Goal: Check status

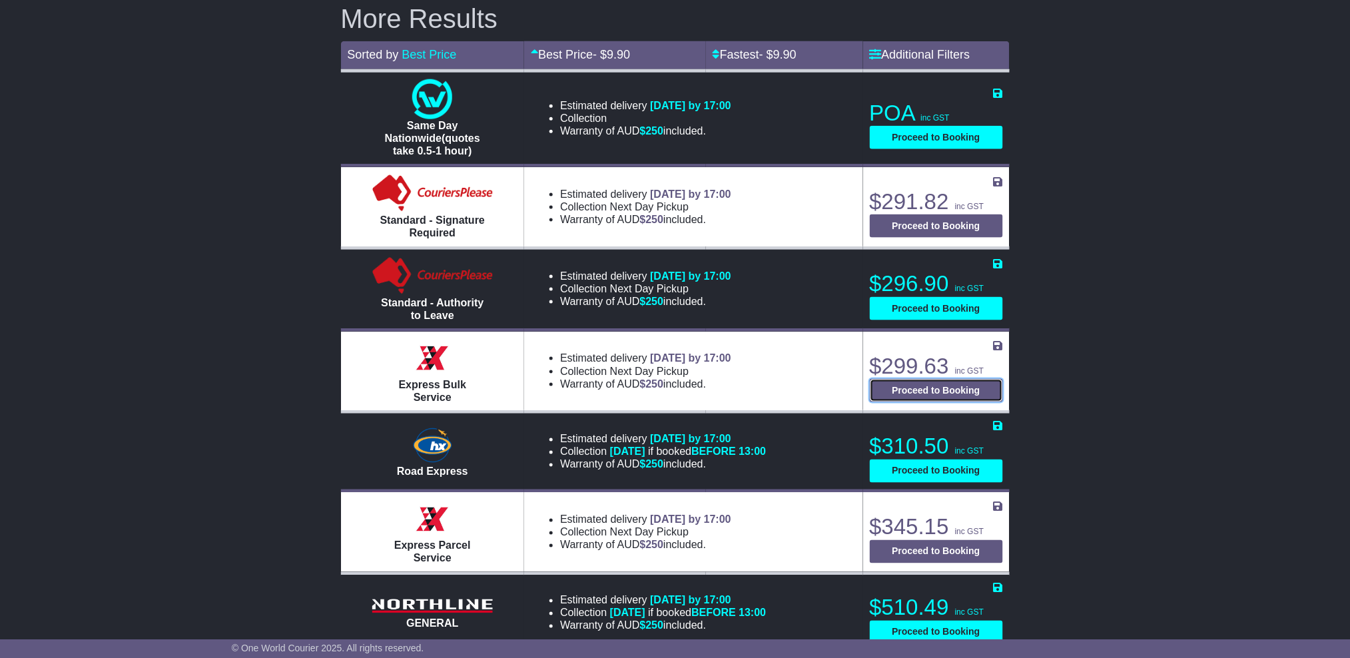
click at [941, 383] on button "Proceed to Booking" at bounding box center [936, 390] width 133 height 23
click at [912, 382] on button "Proceed to Booking" at bounding box center [936, 390] width 133 height 23
click at [957, 382] on button "Proceed to Booking" at bounding box center [936, 390] width 133 height 23
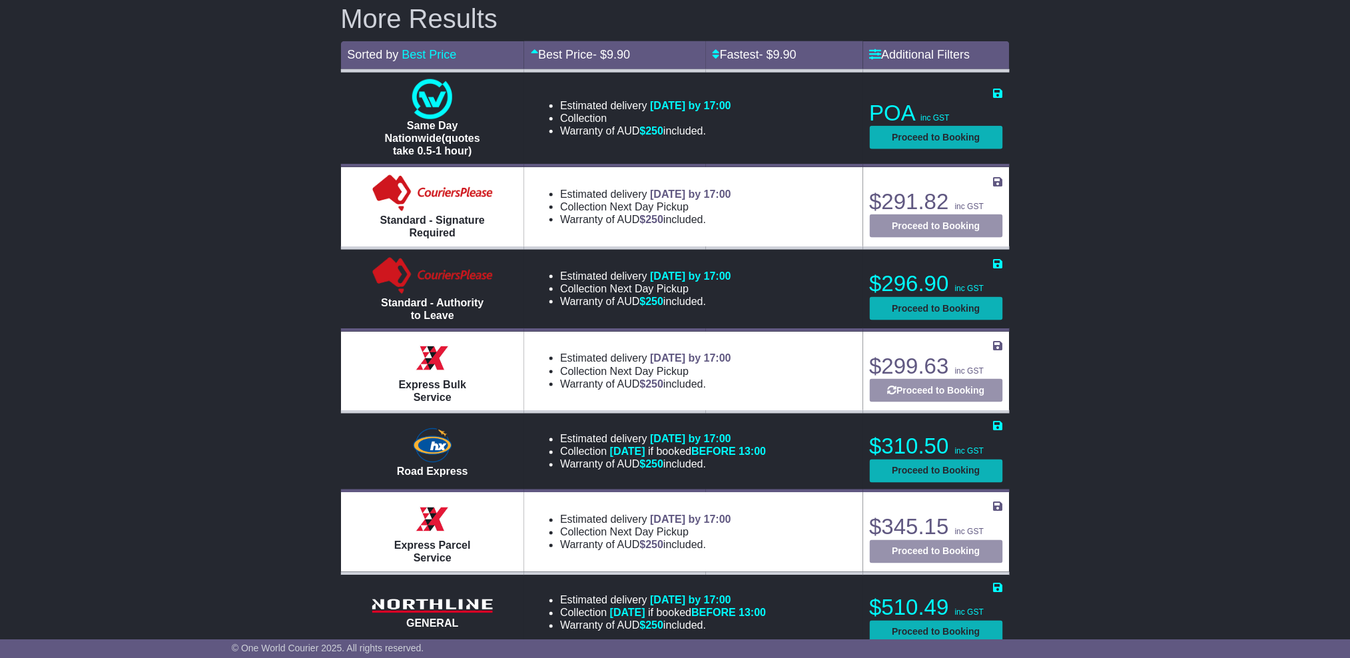
click at [955, 382] on button "Proceed to Booking" at bounding box center [936, 390] width 133 height 23
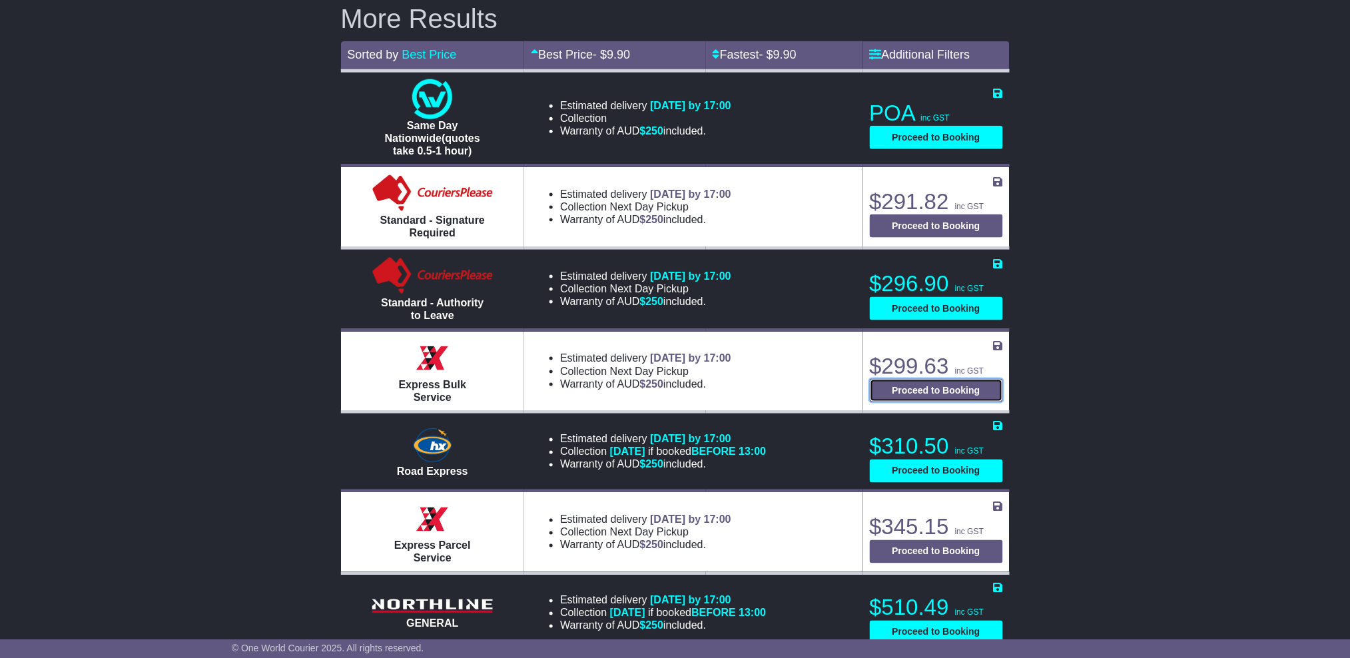
click at [956, 383] on button "Proceed to Booking" at bounding box center [936, 390] width 133 height 23
click at [955, 383] on button "Proceed to Booking" at bounding box center [936, 390] width 133 height 23
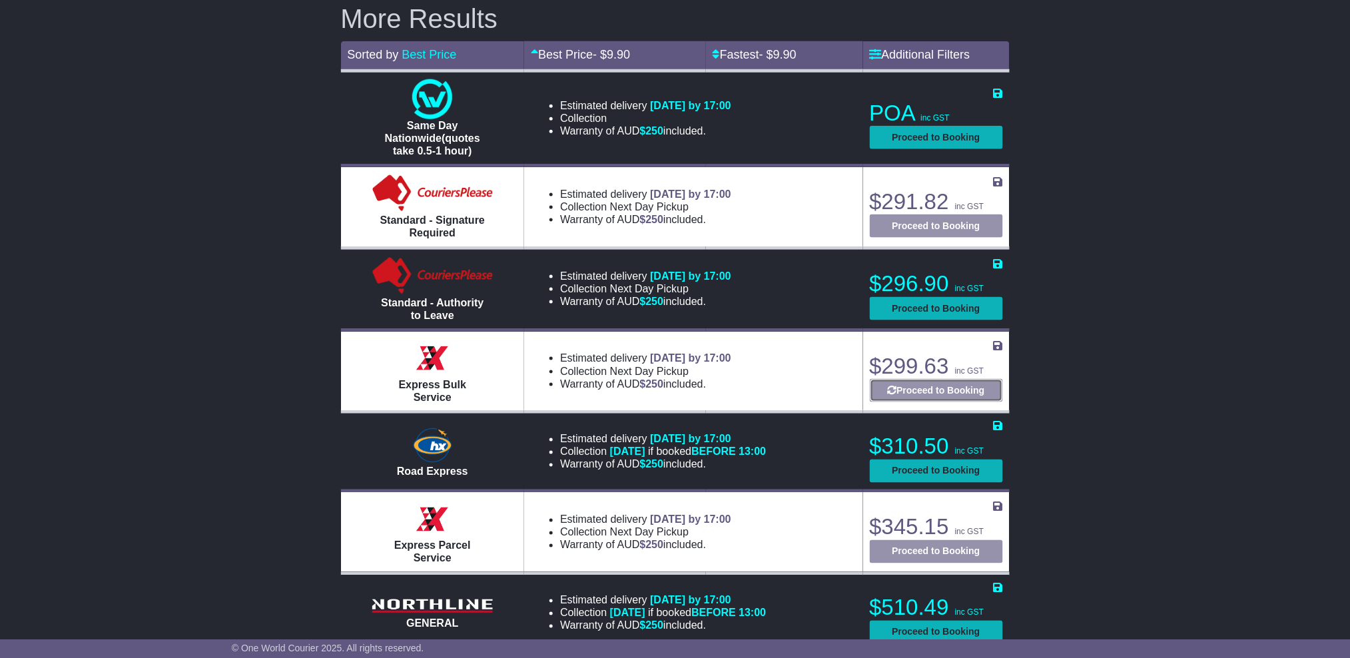
click at [955, 383] on button "Proceed to Booking" at bounding box center [936, 390] width 133 height 23
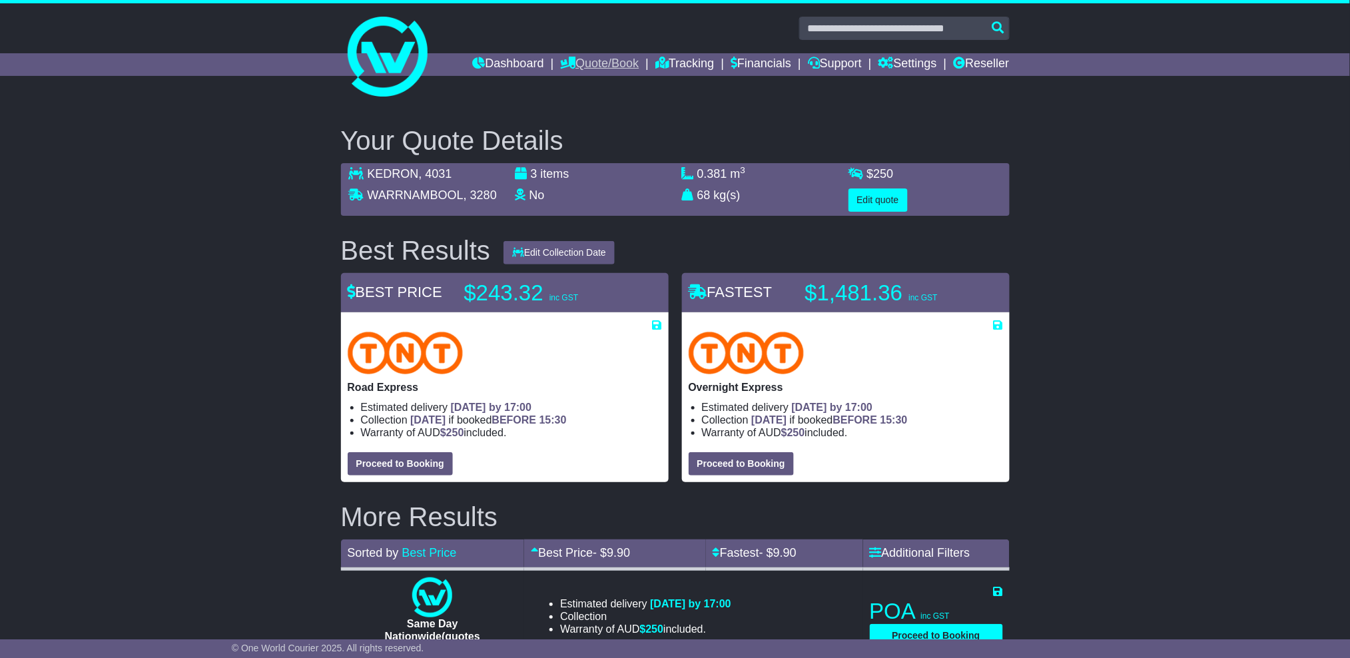
click at [594, 57] on link "Quote/Book" at bounding box center [599, 64] width 79 height 23
click at [576, 86] on link "Domestic" at bounding box center [613, 87] width 105 height 15
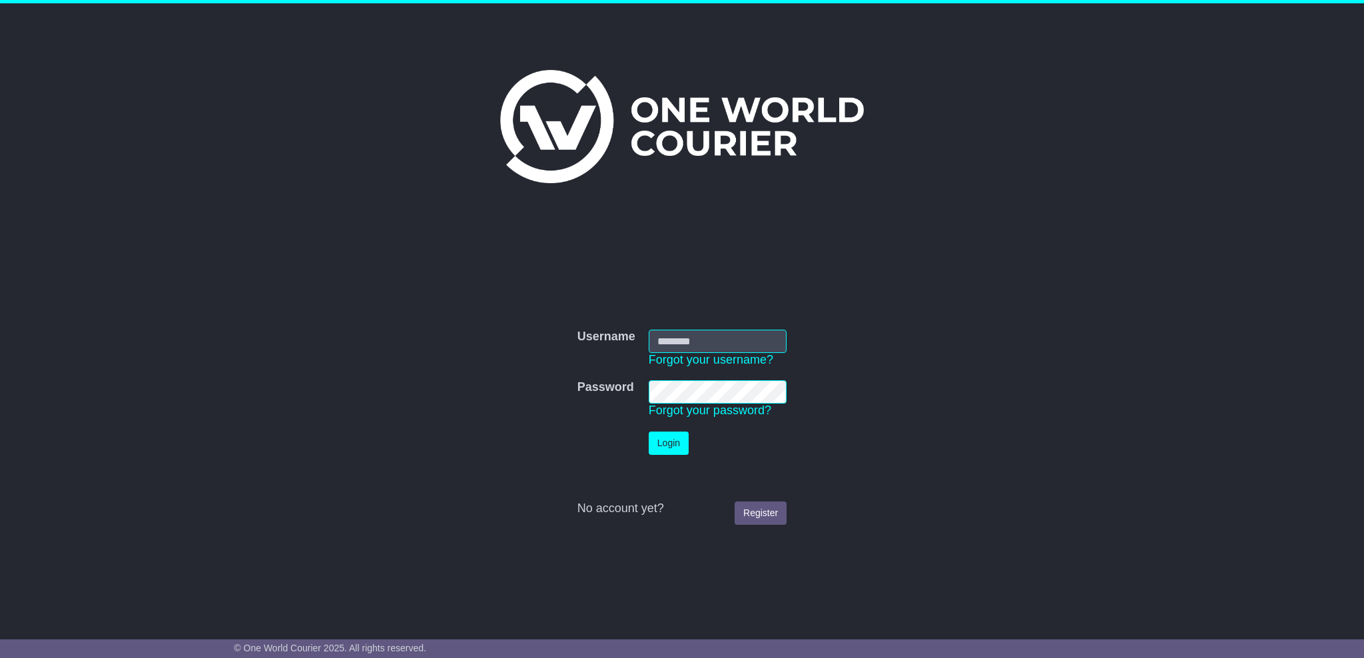
type input "**********"
click at [677, 442] on button "Login" at bounding box center [669, 443] width 40 height 23
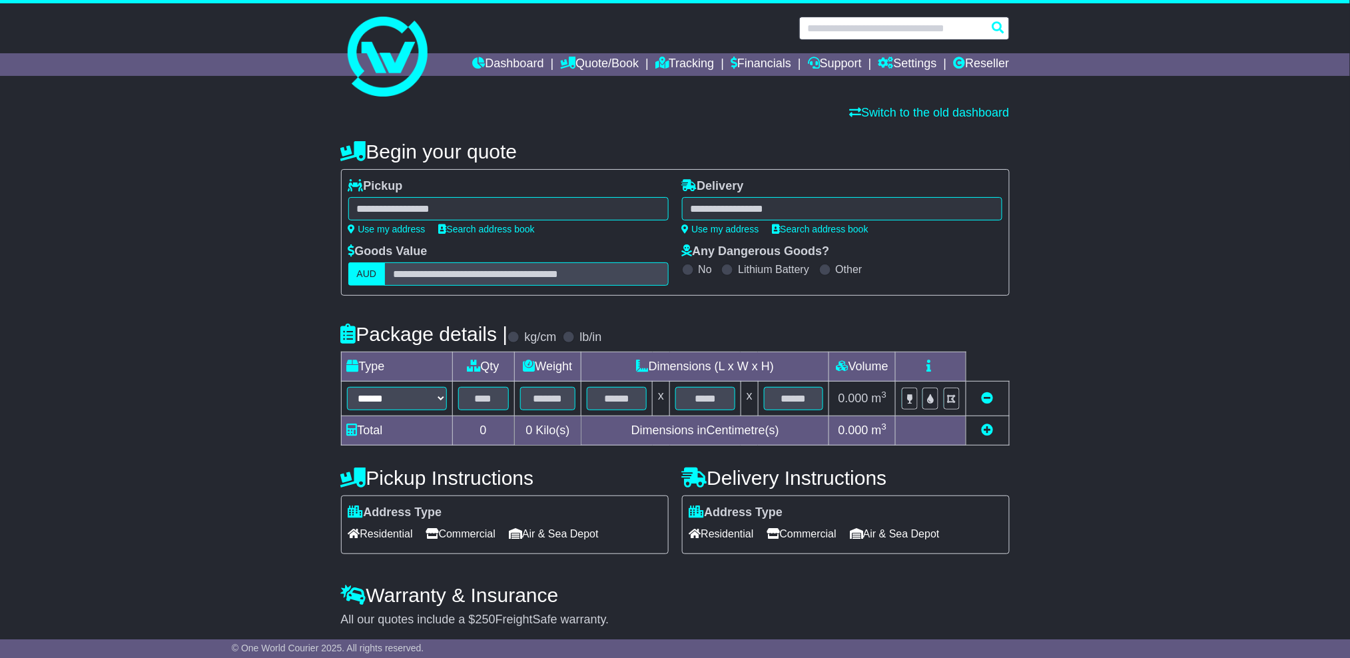
click at [873, 28] on input "text" at bounding box center [904, 28] width 211 height 23
paste input "**********"
type input "**********"
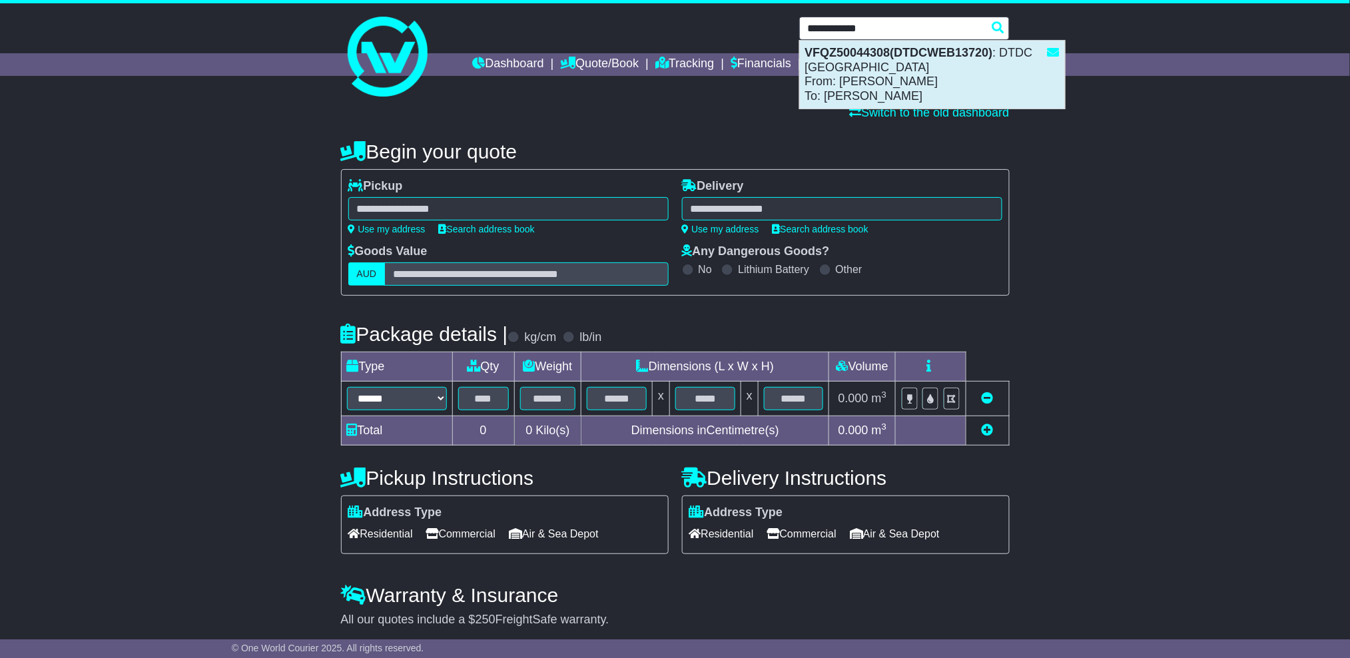
click at [910, 71] on div "VFQZ50044308(DTDCWEB13720) : DTDC Australia From: James Daff To: Wendy Sellars" at bounding box center [932, 75] width 265 height 68
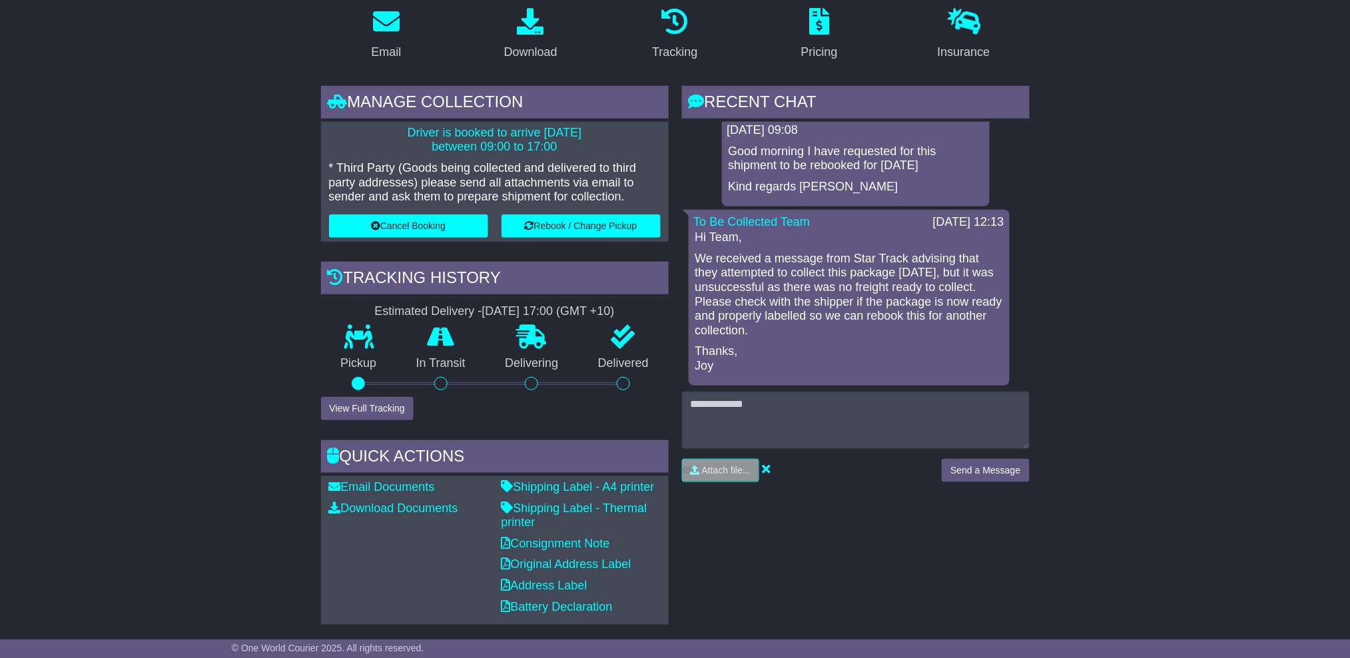
scroll to position [89, 0]
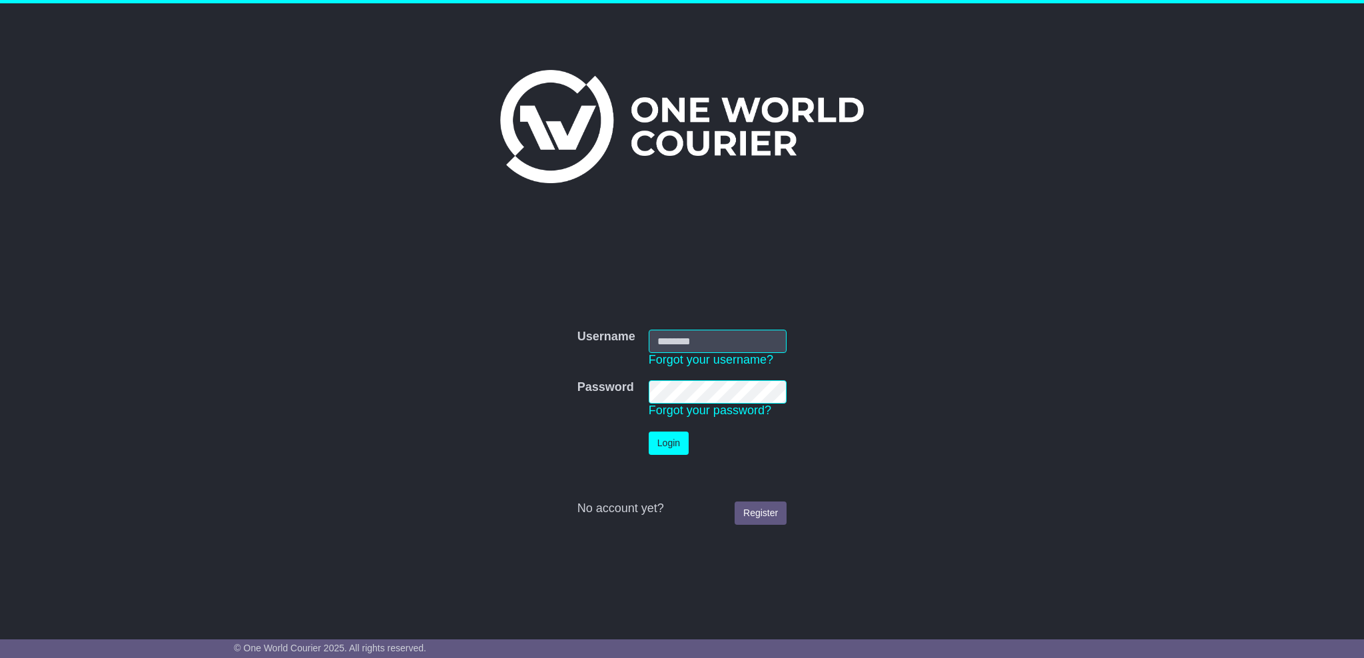
type input "**********"
click at [662, 439] on button "Login" at bounding box center [669, 443] width 40 height 23
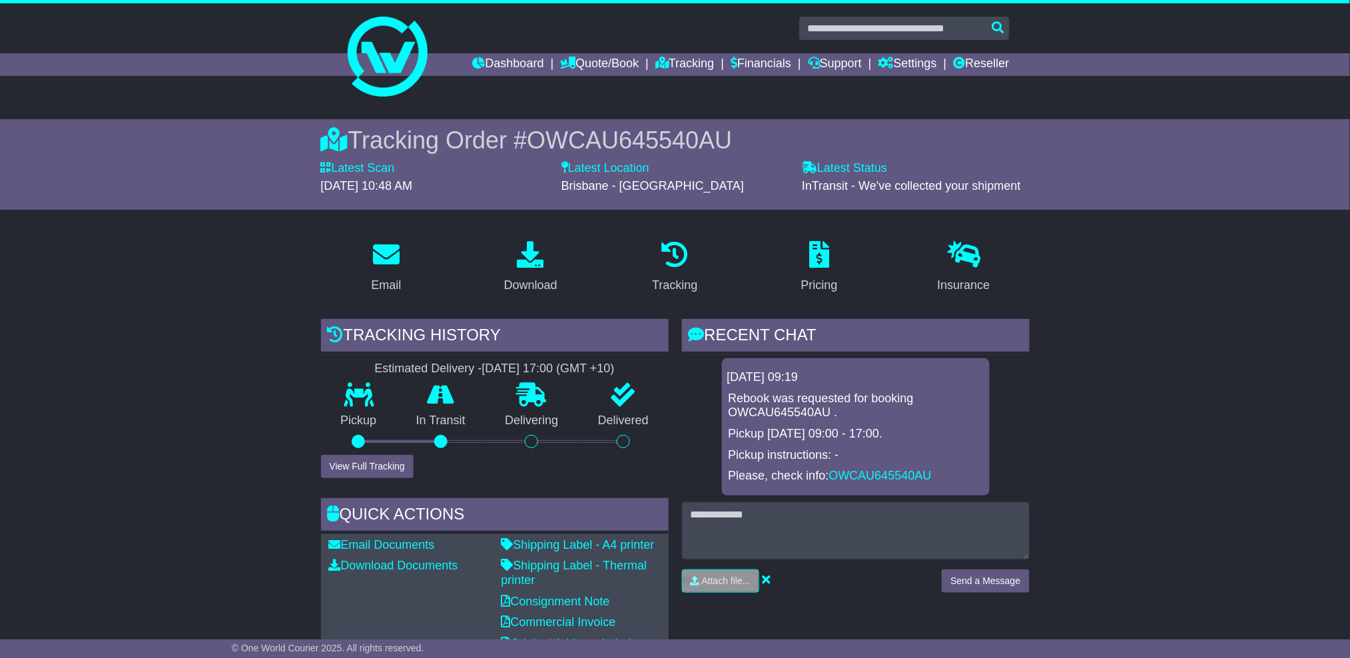
click at [655, 140] on span "OWCAU645540AU" at bounding box center [629, 140] width 205 height 27
click at [654, 140] on span "OWCAU645540AU" at bounding box center [629, 140] width 205 height 27
copy span "OWCAU645540AU"
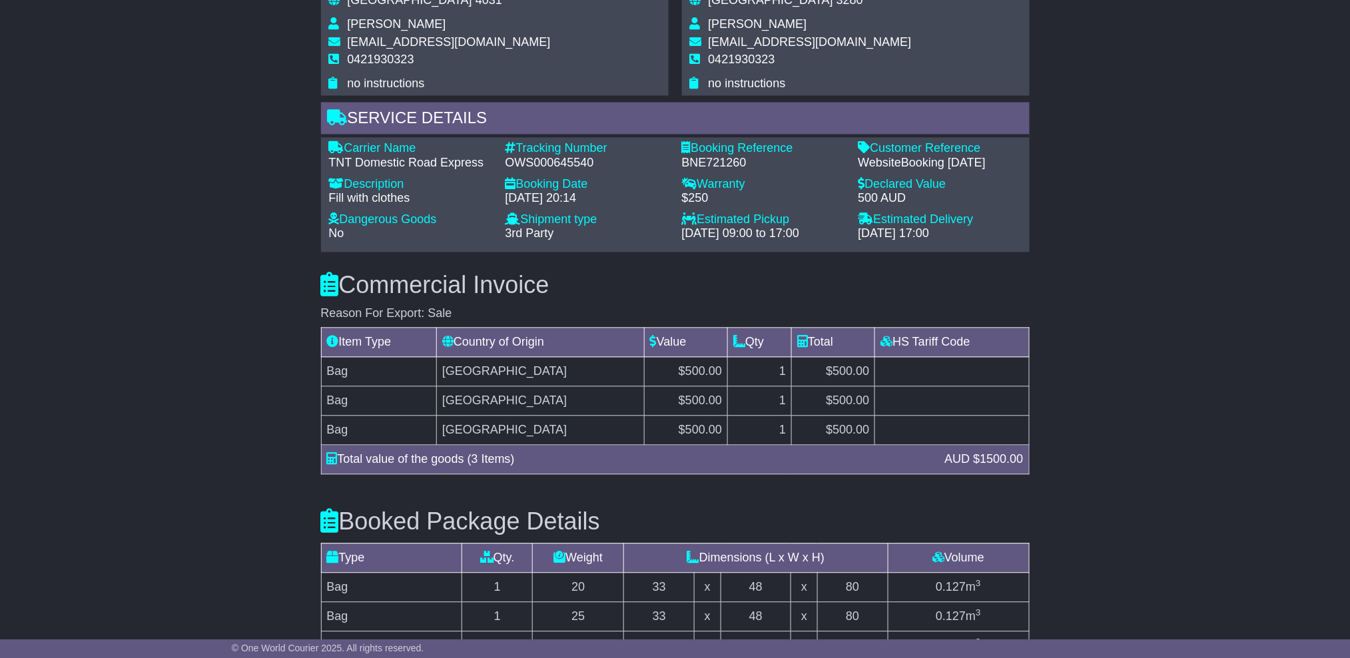
scroll to position [888, 0]
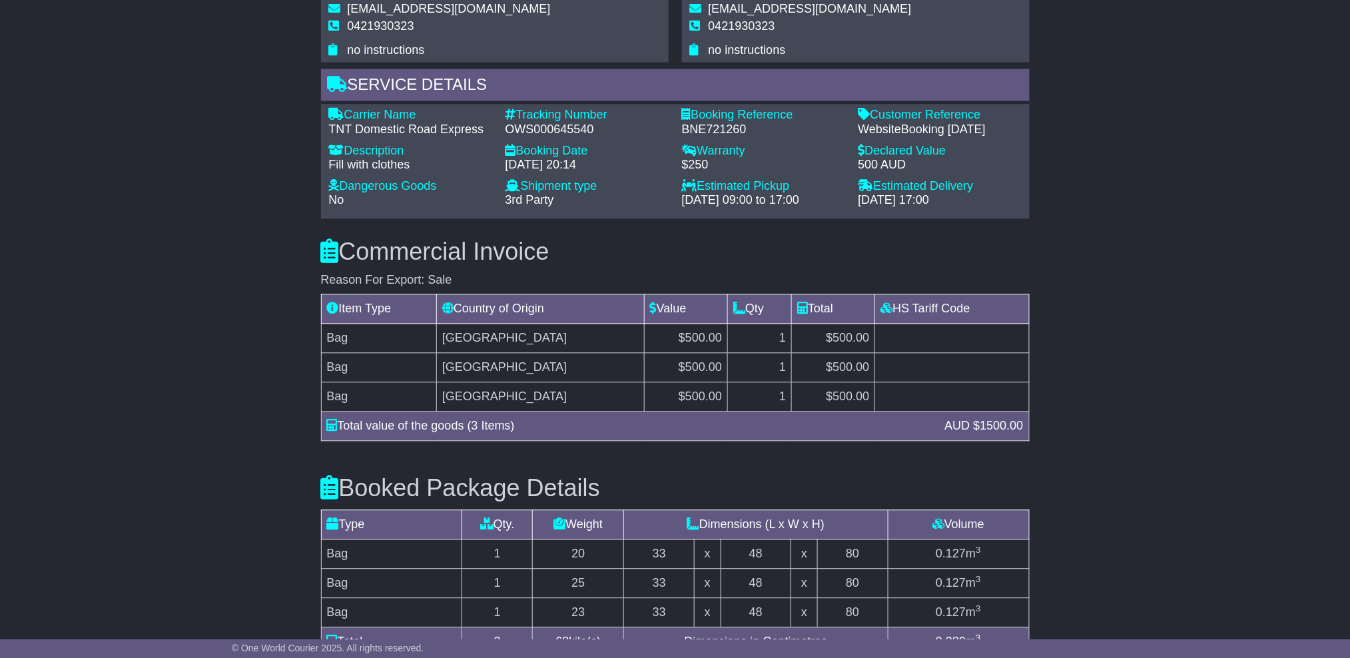
click at [559, 137] on div "Carrier Name - TNT Domestic Road Express Description - Fill with clothes Tracki…" at bounding box center [675, 162] width 706 height 107
click at [559, 135] on div "Carrier Name - TNT Domestic Road Express Description - Fill with clothes Tracki…" at bounding box center [675, 162] width 706 height 107
copy div "OWS000645540"
